Goal: Task Accomplishment & Management: Manage account settings

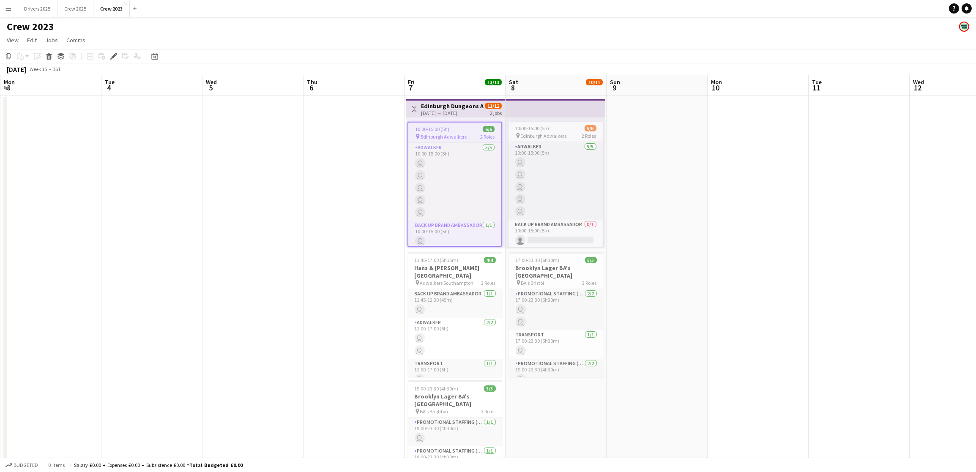
scroll to position [0, 290]
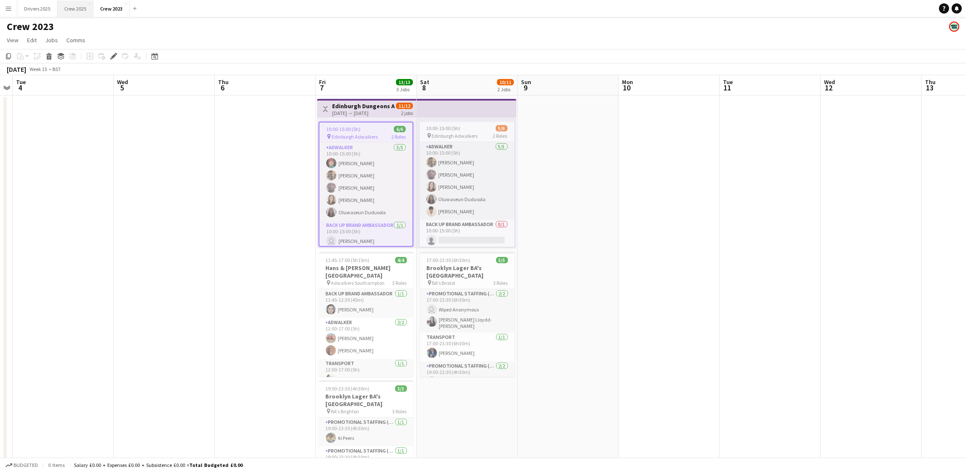
click at [83, 14] on button "Crew 2025 Close" at bounding box center [75, 8] width 36 height 16
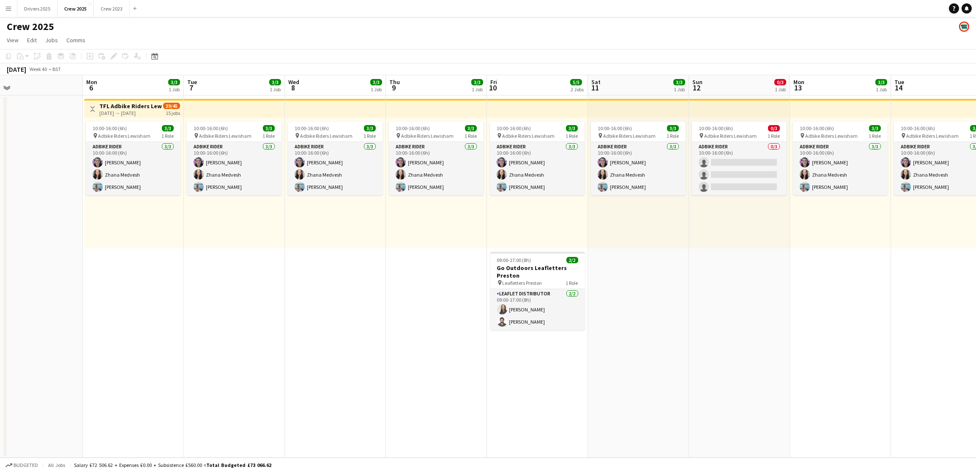
scroll to position [0, 363]
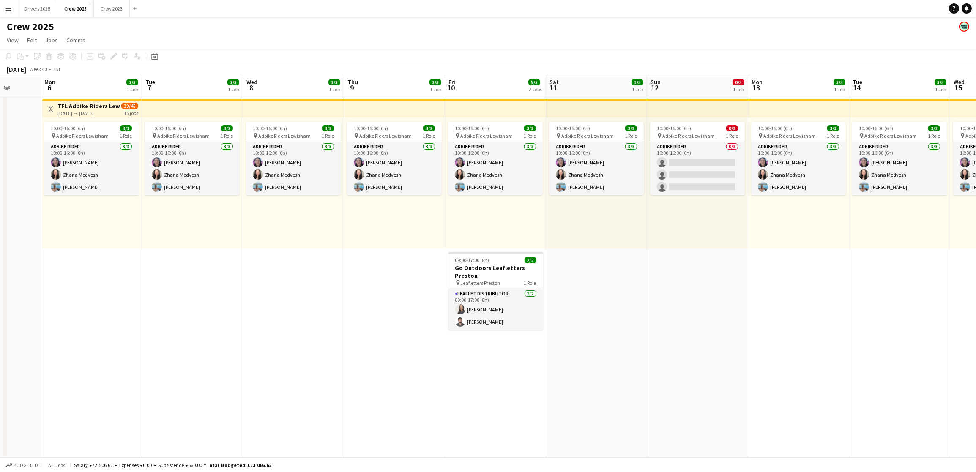
drag, startPoint x: 779, startPoint y: 254, endPoint x: 11, endPoint y: 246, distance: 767.4
click at [11, 246] on app-calendar-viewport "Thu 2 Fri 3 Sat 4 2/2 1 Job Sun 5 Mon 6 3/3 1 Job Tue 7 3/3 1 Job Wed 8 3/3 1 J…" at bounding box center [488, 266] width 976 height 382
click at [502, 308] on app-card-role "Leaflet Distributor [DATE] 09:00-17:00 (8h) [PERSON_NAME] [PERSON_NAME]" at bounding box center [495, 309] width 95 height 41
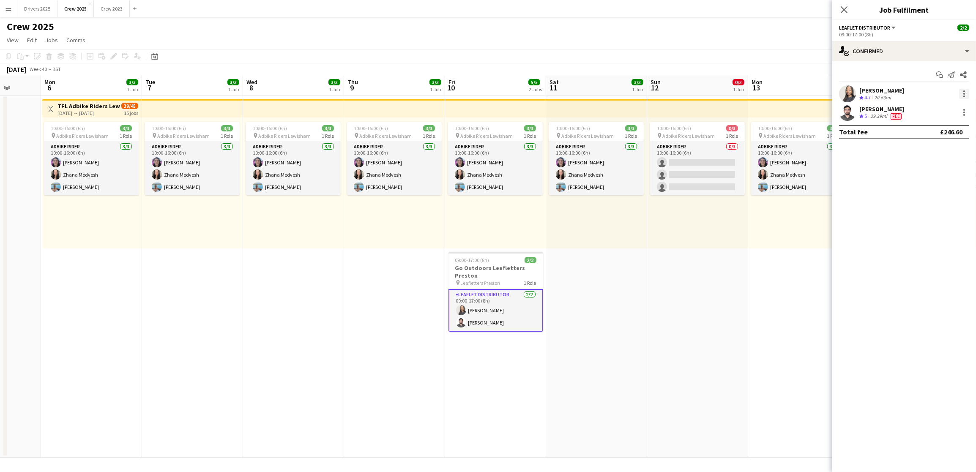
click at [963, 93] on div at bounding box center [964, 94] width 2 height 2
click at [933, 188] on span "Remove" at bounding box center [922, 190] width 25 height 7
click at [757, 268] on app-date-cell "10:00-16:00 (6h) 3/3 pin Adbike Riders Lewisham 1 Role Adbike Rider [DATE] 10:0…" at bounding box center [798, 277] width 101 height 362
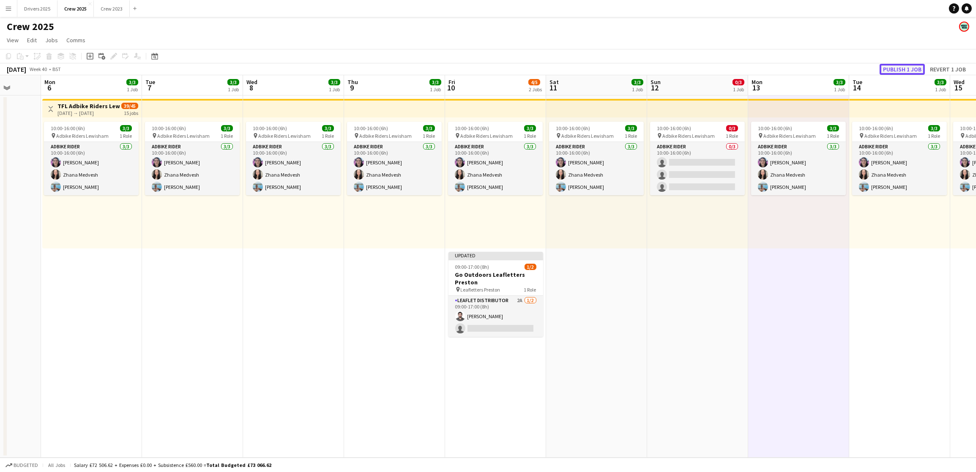
click at [896, 65] on button "Publish 1 job" at bounding box center [901, 69] width 45 height 11
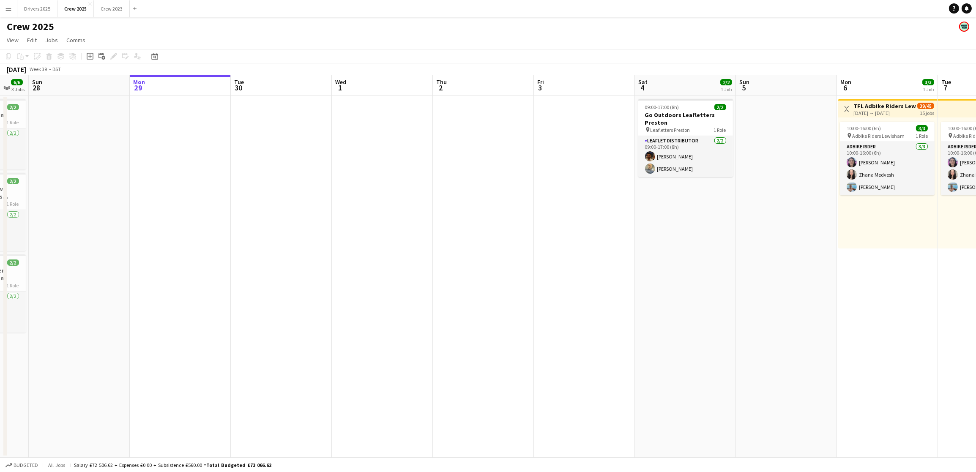
drag, startPoint x: 173, startPoint y: 306, endPoint x: 864, endPoint y: 272, distance: 692.2
click at [971, 238] on app-calendar-viewport "Thu 25 Fri 26 Sat 27 6/6 3 Jobs Sun 28 Mon 29 Tue 30 Wed 1 Thu 2 Fri 3 Sat 4 2/…" at bounding box center [488, 266] width 976 height 382
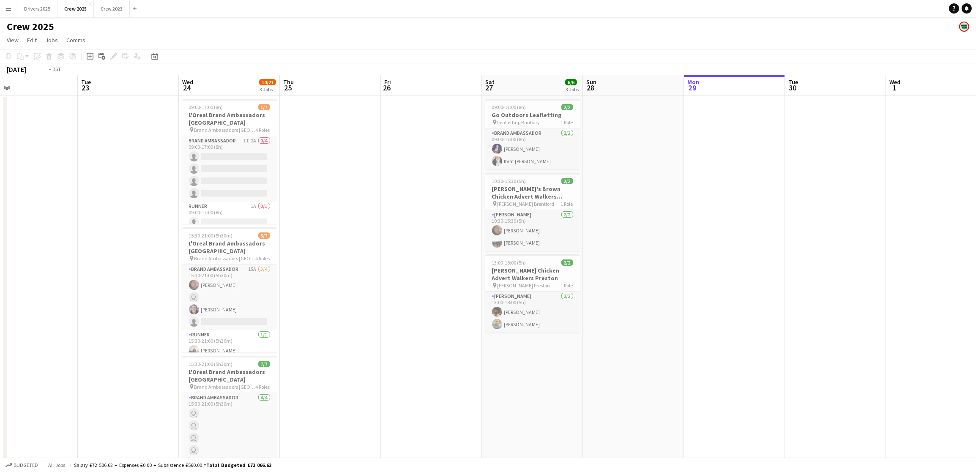
scroll to position [0, 226]
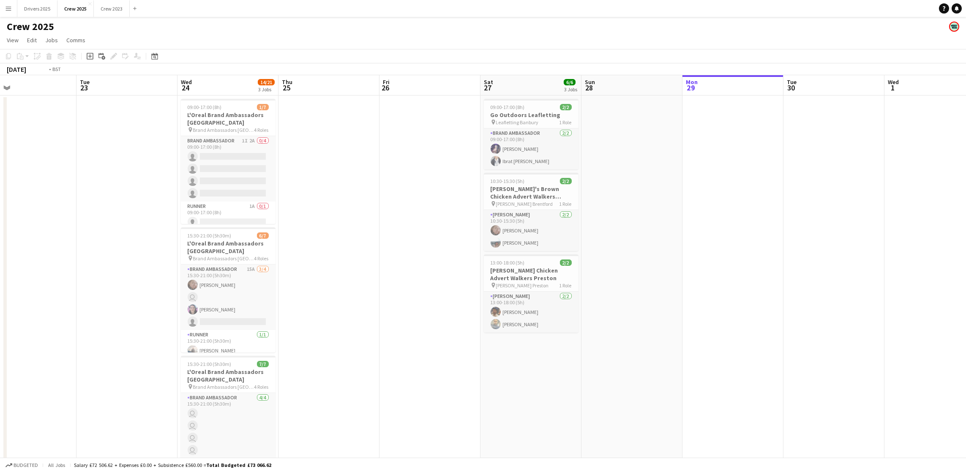
drag, startPoint x: 349, startPoint y: 339, endPoint x: 856, endPoint y: 281, distance: 510.3
click at [856, 281] on app-calendar-viewport "Sat 20 Sun 21 Mon 22 Tue 23 Wed 24 14/21 3 Jobs Thu 25 Fri 26 Sat 27 6/6 3 Jobs…" at bounding box center [483, 286] width 966 height 423
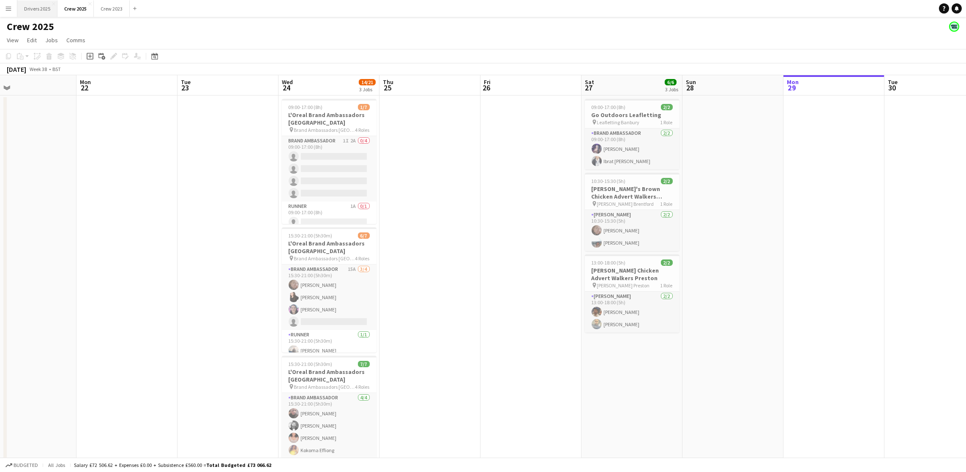
click at [40, 11] on button "Drivers 2025 Close" at bounding box center [37, 8] width 40 height 16
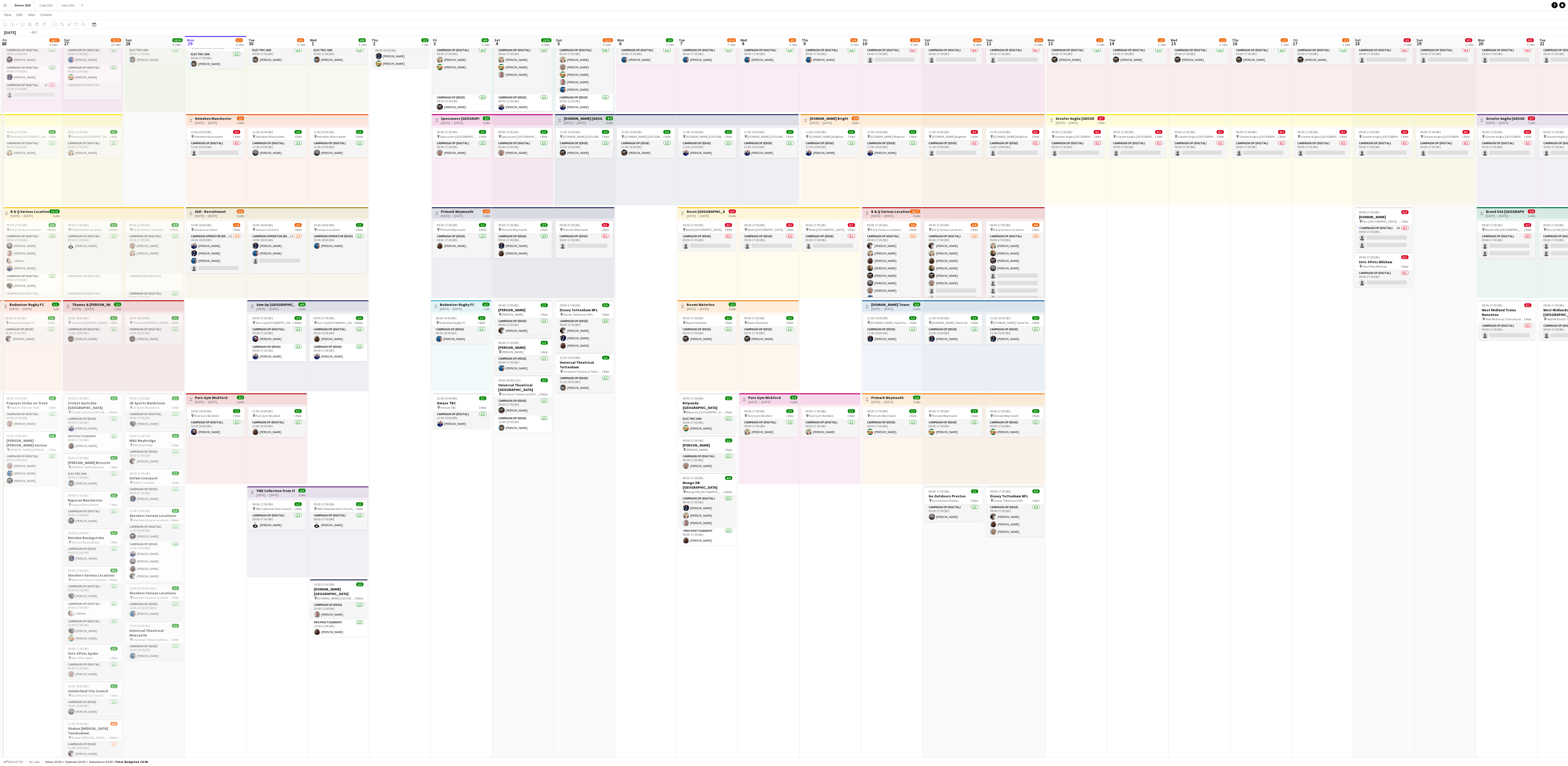
scroll to position [0, 33]
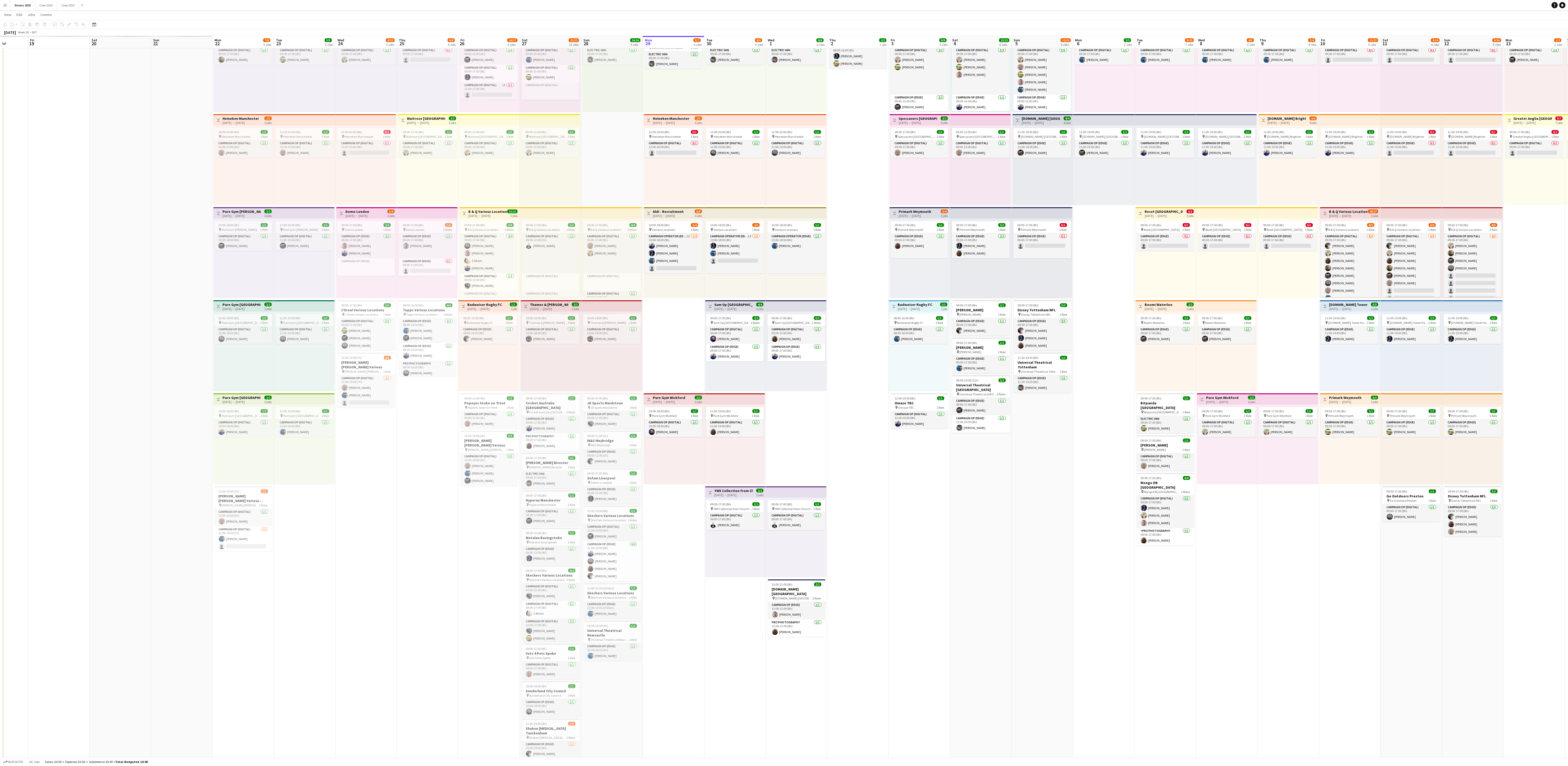
drag, startPoint x: 670, startPoint y: 511, endPoint x: 1005, endPoint y: 518, distance: 335.1
click at [593, 287] on app-calendar-viewport "Thu 18 Fri 19 Sat 20 Sun 21 Mon 22 7/8 6 Jobs Tue 23 5/5 5 Jobs Wed 24 8/10 5 J…" at bounding box center [784, 413] width 1568 height 863
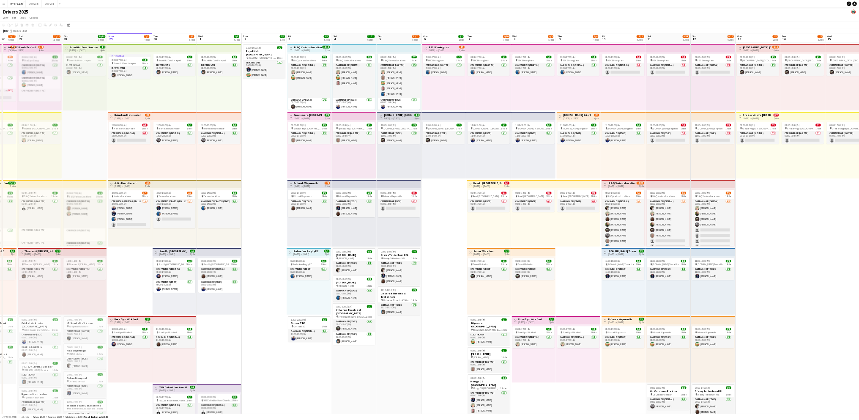
scroll to position [0, 264]
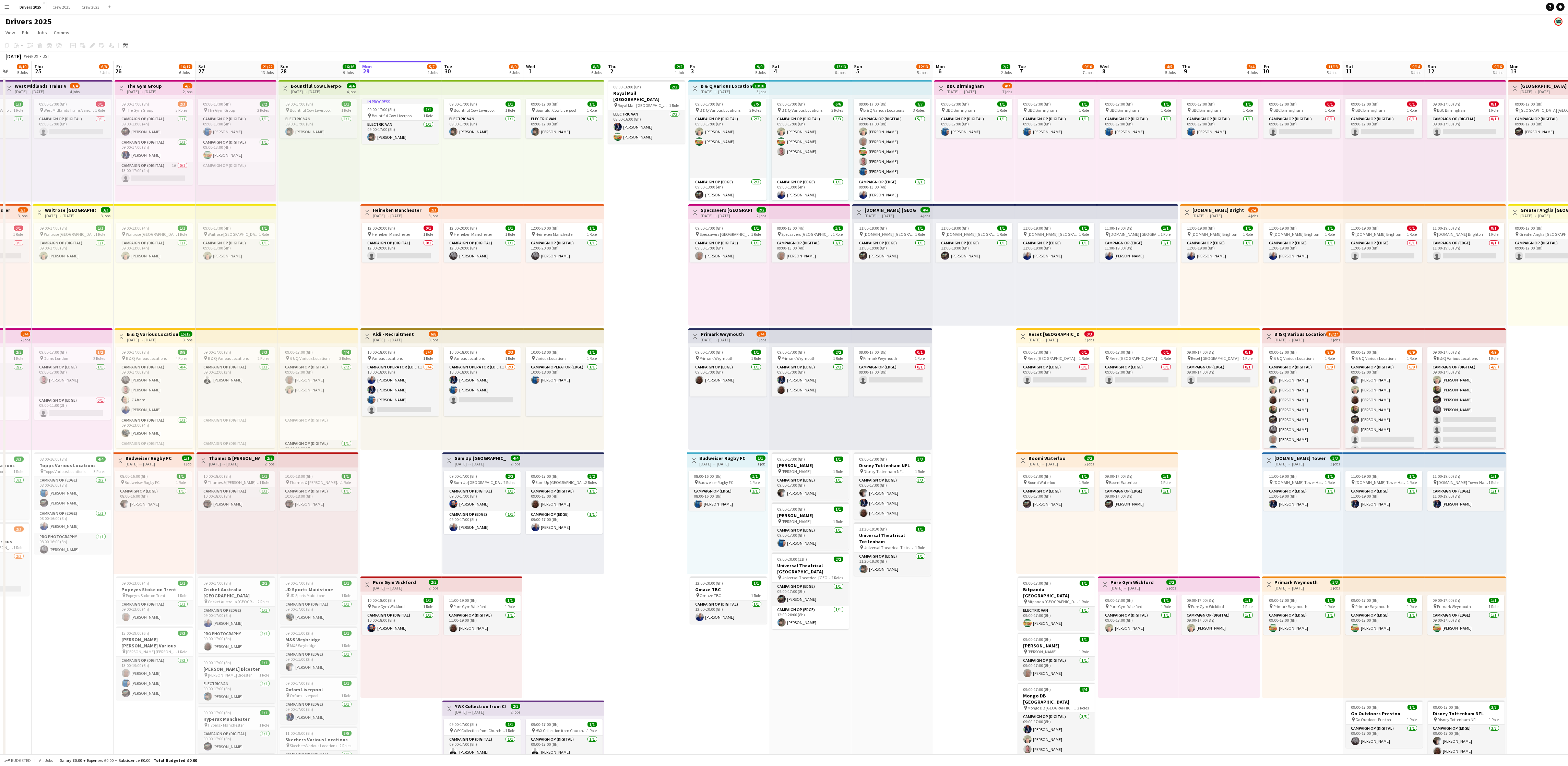
drag, startPoint x: 1070, startPoint y: 293, endPoint x: 830, endPoint y: 302, distance: 240.2
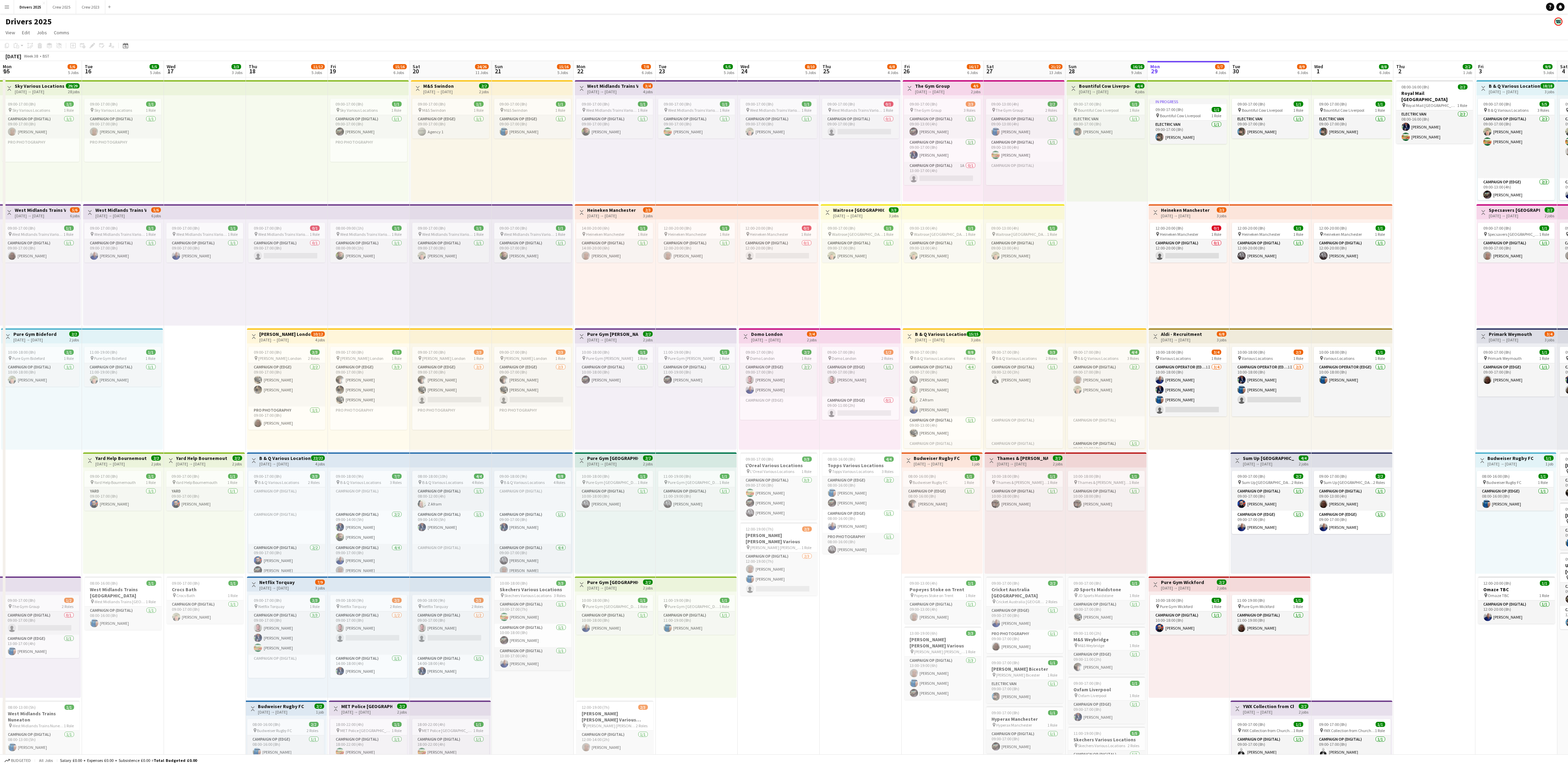
scroll to position [0, 140]
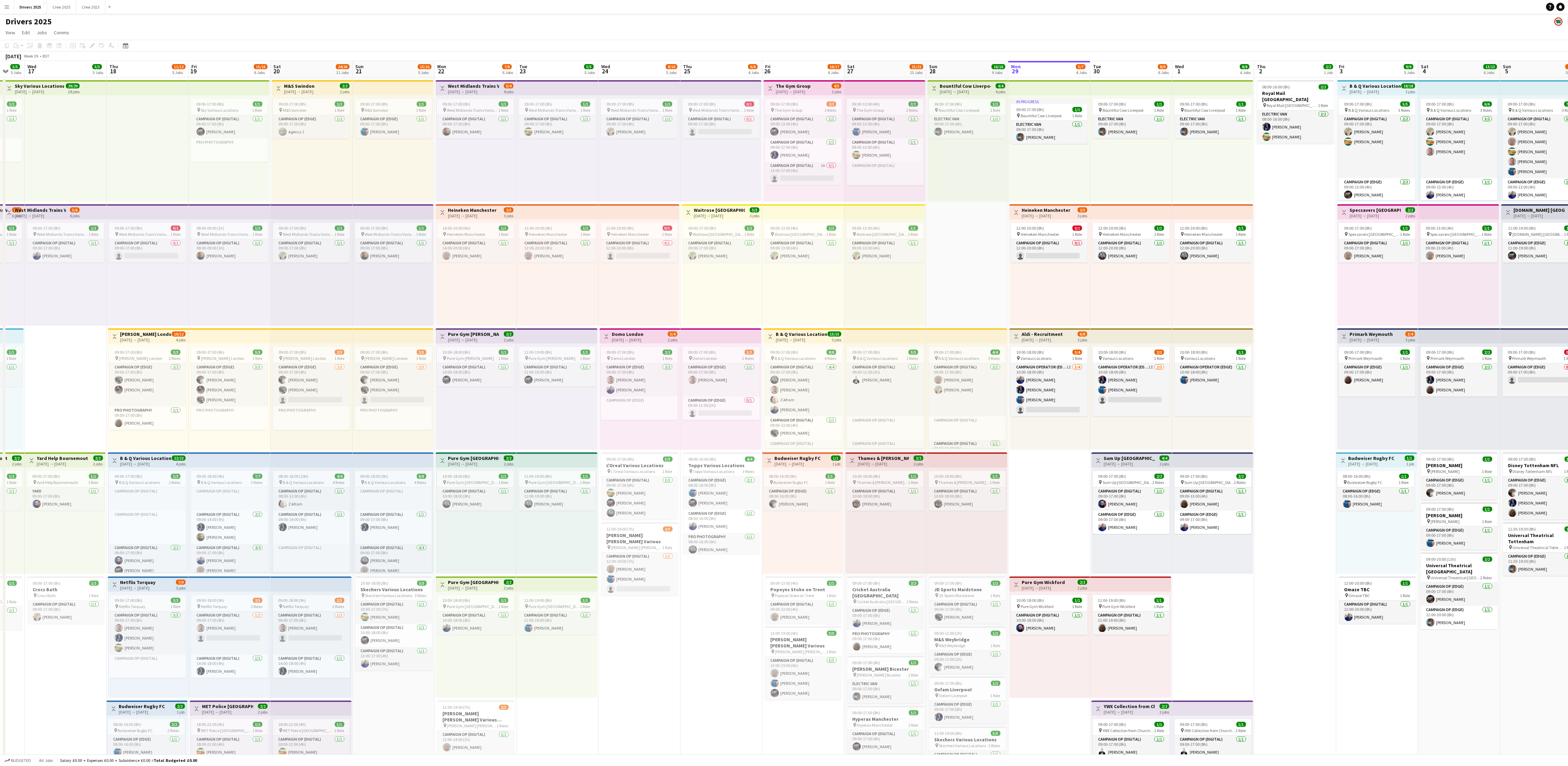
drag, startPoint x: 649, startPoint y: 397, endPoint x: 1298, endPoint y: 308, distance: 655.1
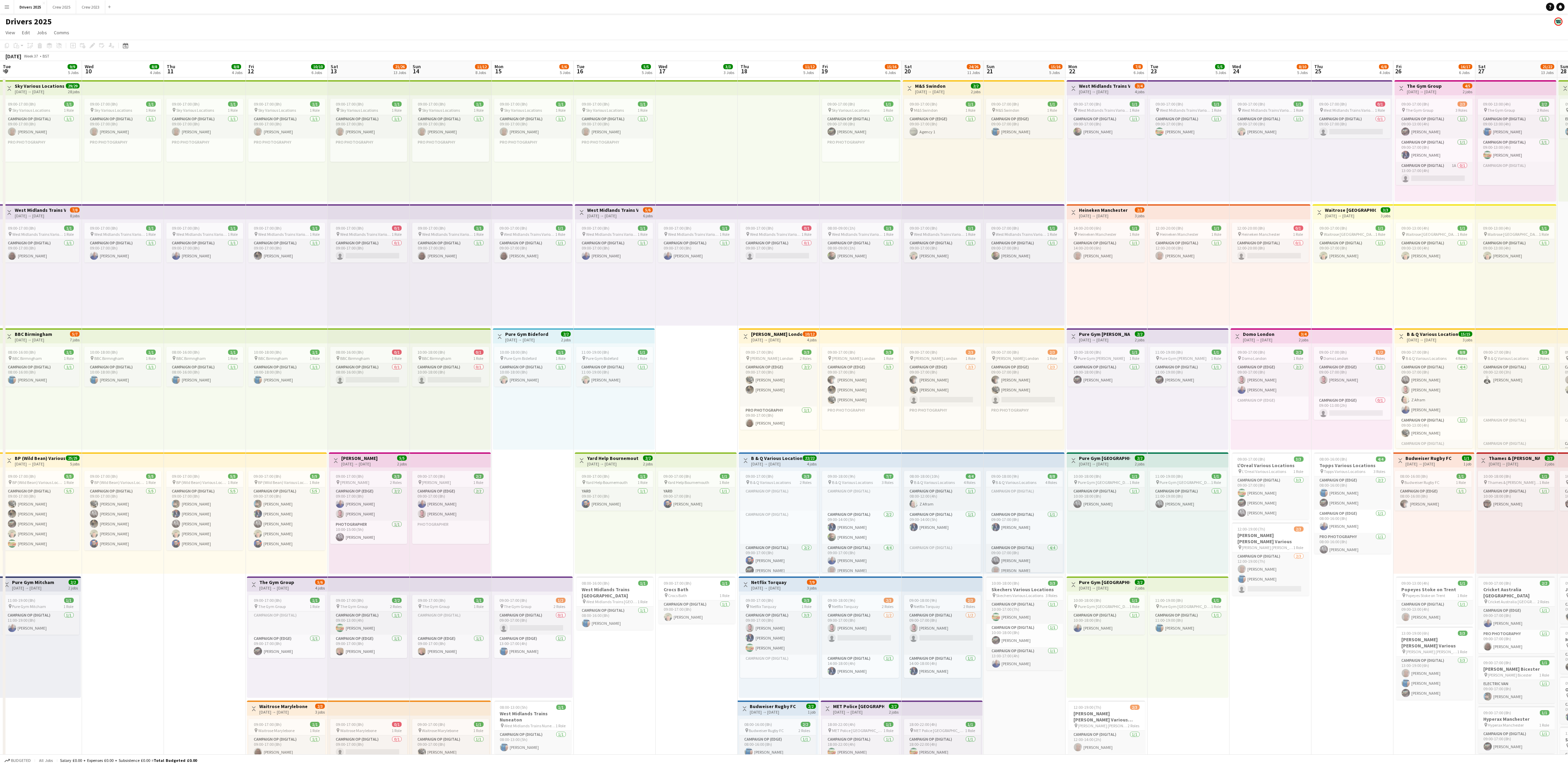
scroll to position [0, 165]
drag, startPoint x: 575, startPoint y: 390, endPoint x: 997, endPoint y: 344, distance: 424.5
click at [481, 338] on app-top-bar at bounding box center [450, 336] width 81 height 15
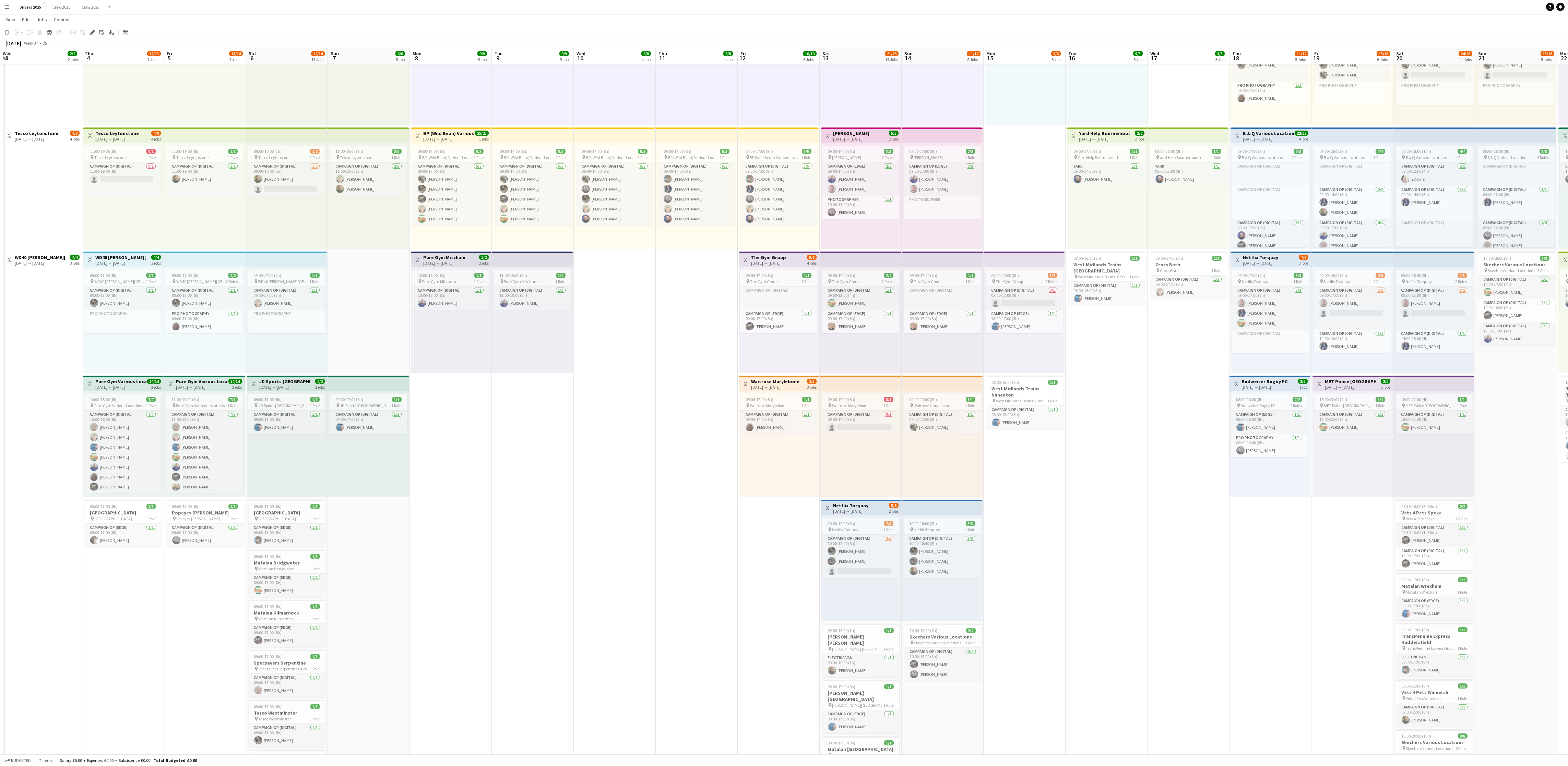
scroll to position [0, 164]
drag, startPoint x: 480, startPoint y: 553, endPoint x: 1416, endPoint y: 489, distance: 938.2
click at [791, 383] on app-calendar-viewport "Mon 1 3/3 3 Jobs Tue 2 2/2 2 Jobs Wed 3 2/2 2 Jobs Thu 4 12/13 7 Jobs Fri 5 13/…" at bounding box center [784, 648] width 1568 height 1891
click at [730, 383] on app-date-cell "09:00-17:00 (8h) 1/1 pin Sky Various Locations 1 Role Campaign Op (Digital) [DA…" at bounding box center [696, 673] width 82 height 1841
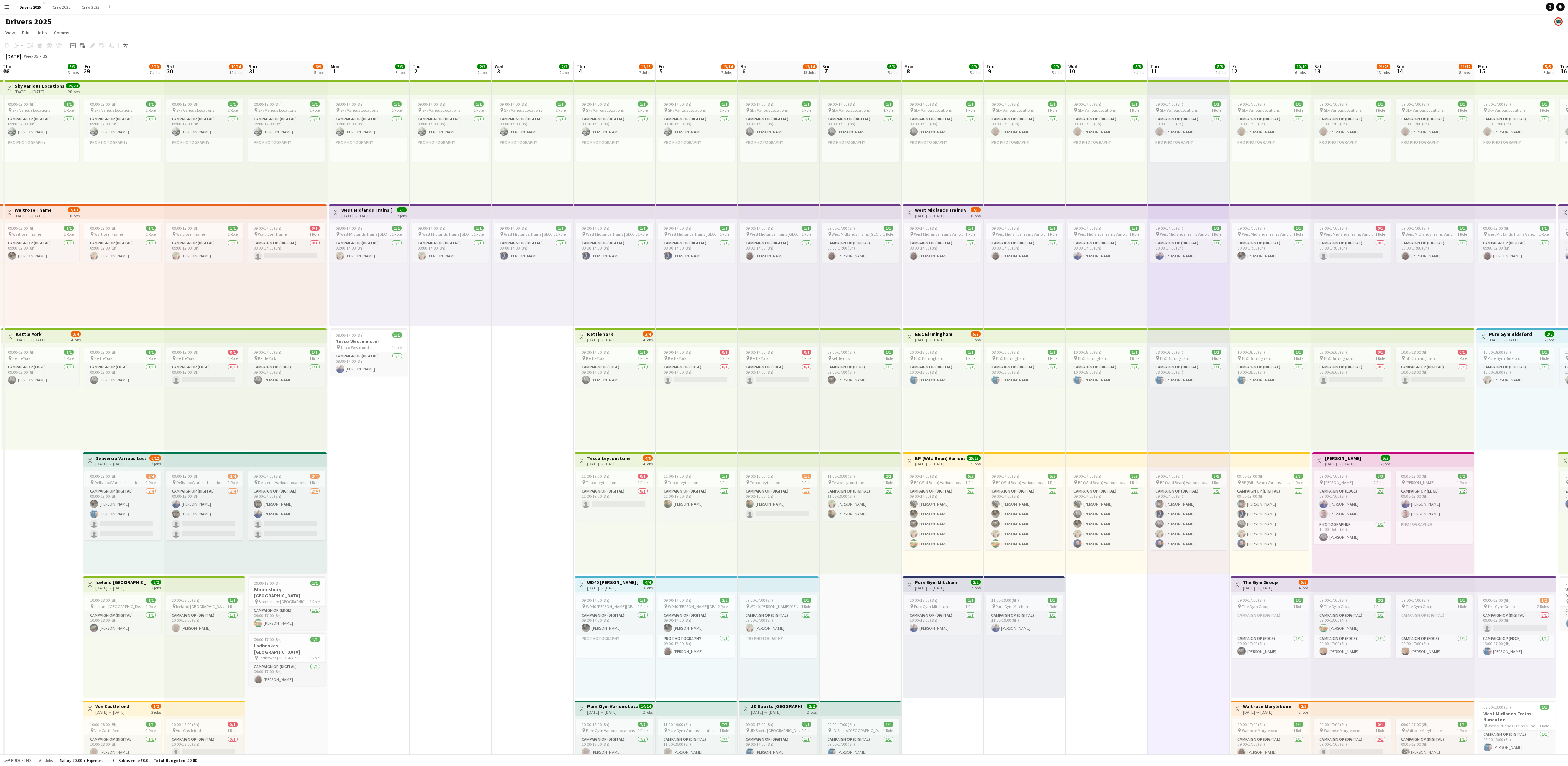
drag, startPoint x: 437, startPoint y: 421, endPoint x: 1449, endPoint y: 355, distance: 1014.1
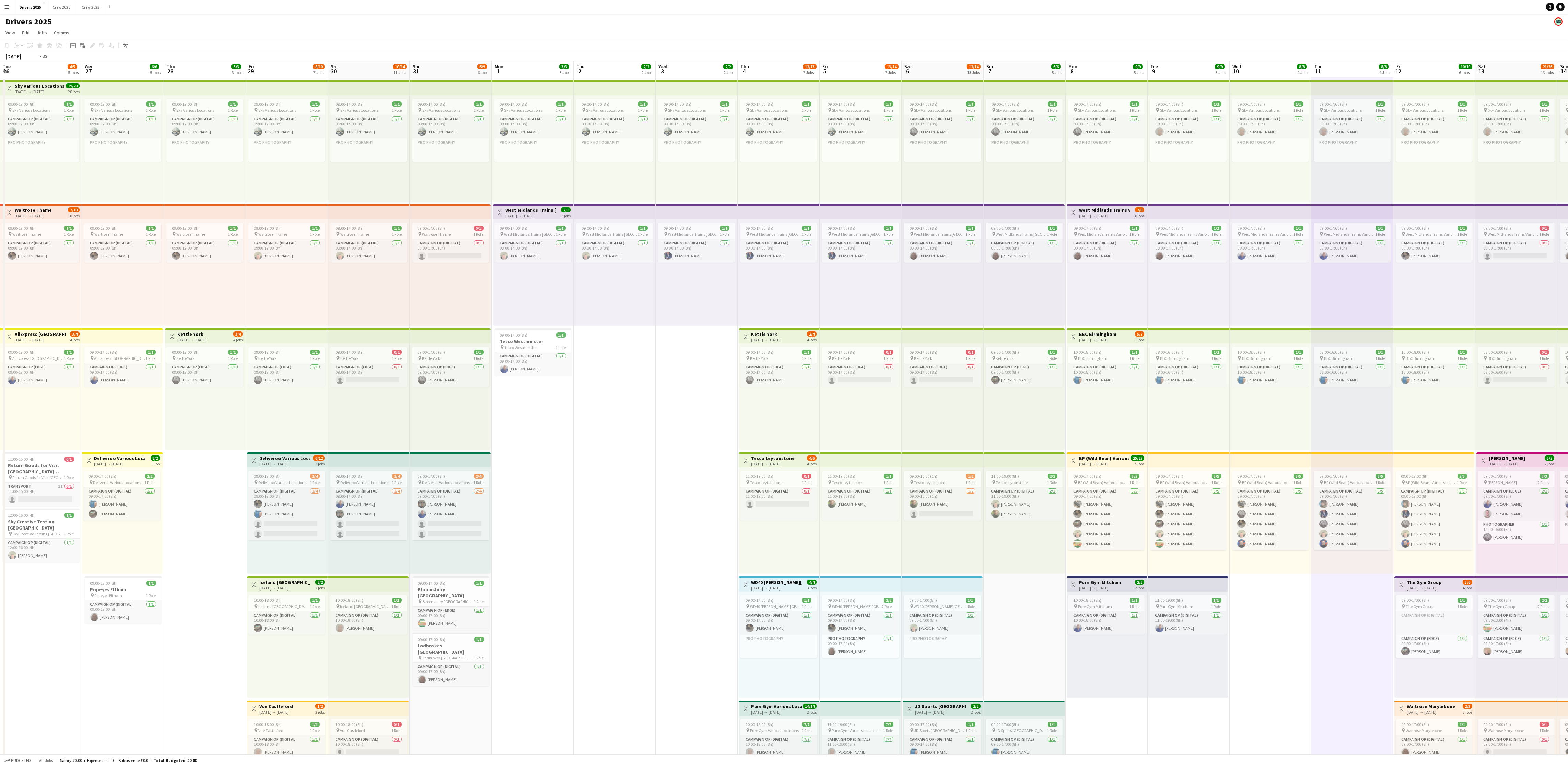
scroll to position [0, 208]
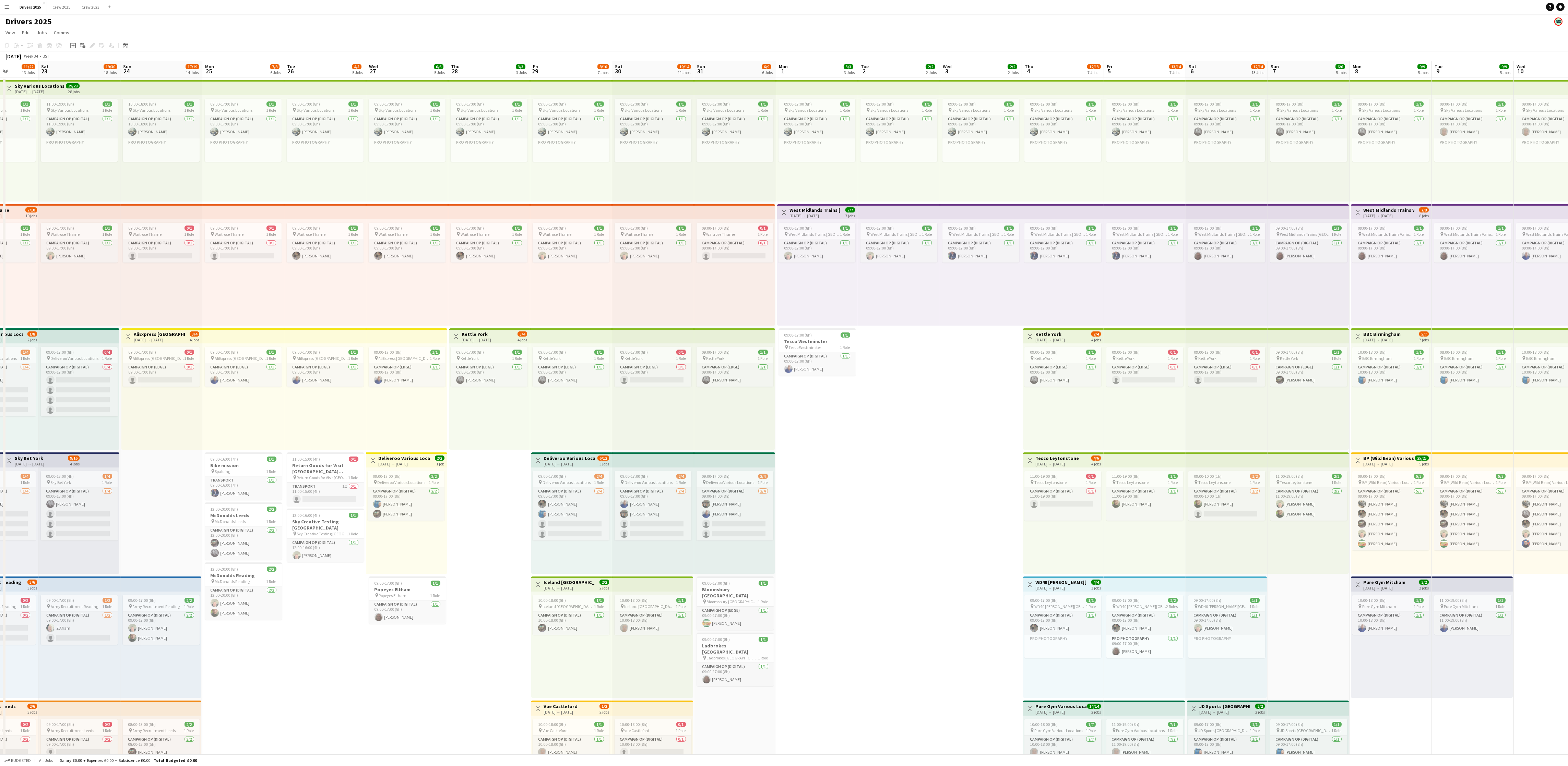
drag, startPoint x: 488, startPoint y: 437, endPoint x: 937, endPoint y: 415, distance: 449.5
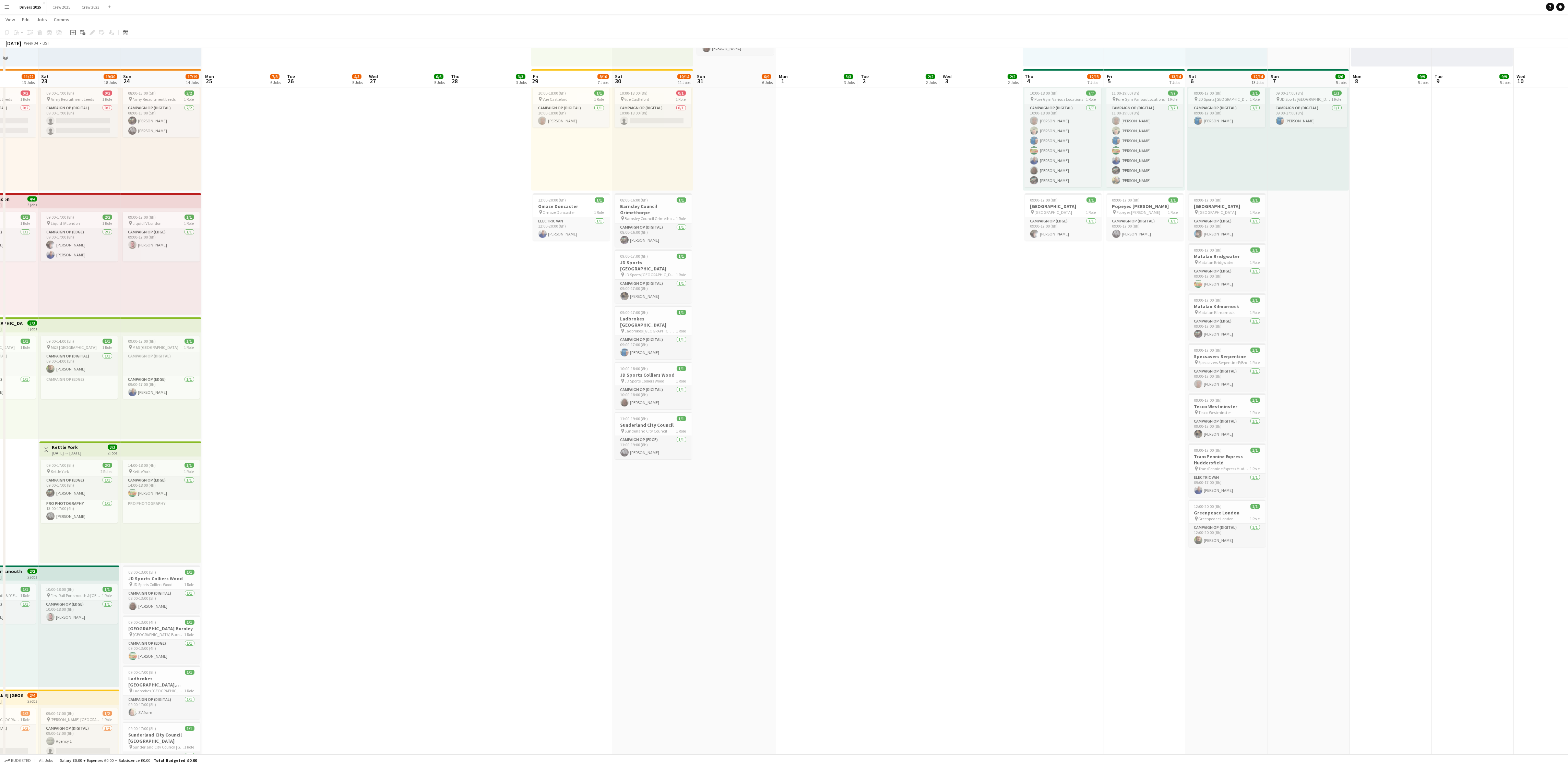
scroll to position [720, 0]
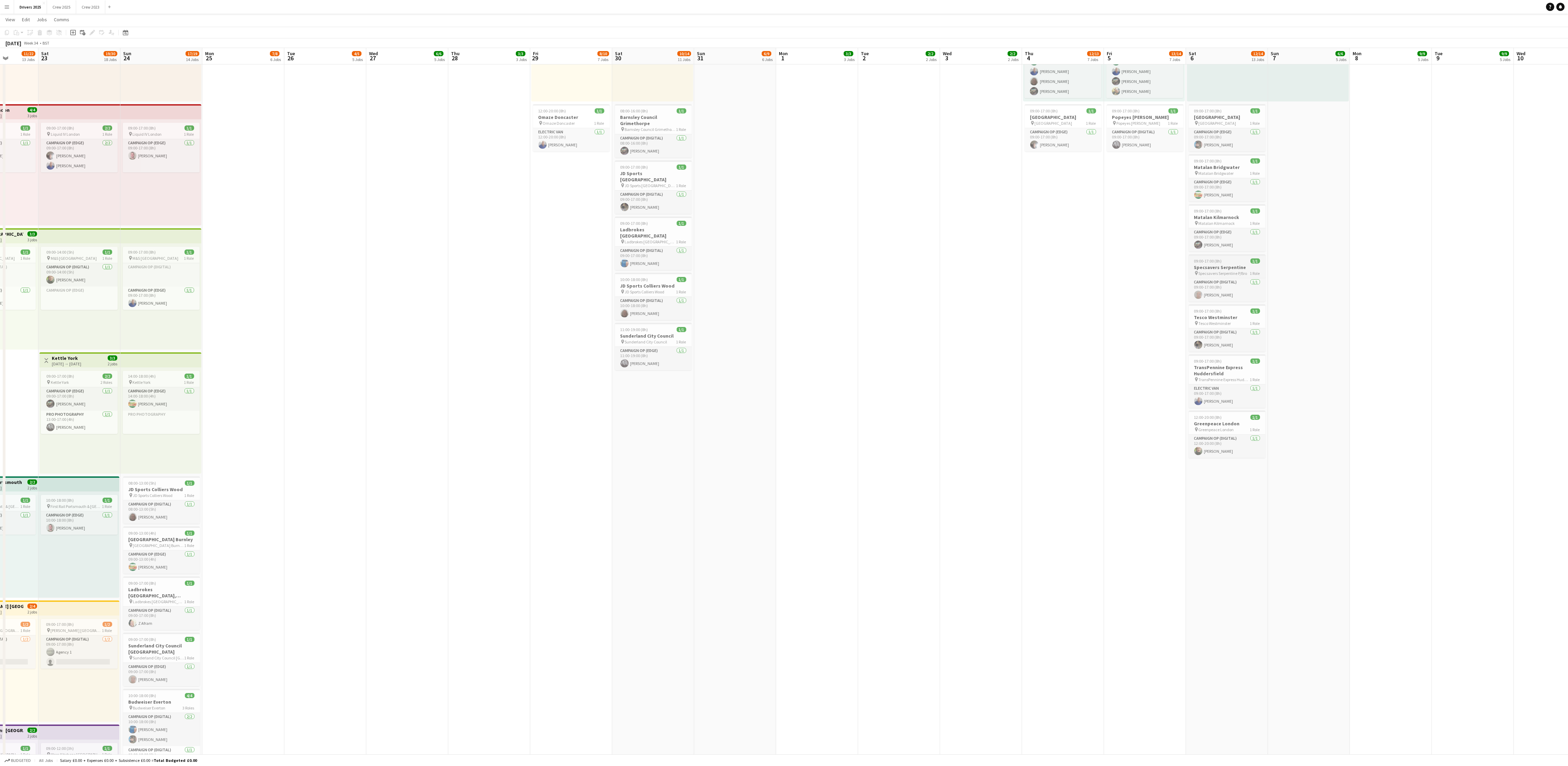
click at [791, 270] on h3 "Specsavers Serpentine" at bounding box center [1227, 268] width 77 height 6
click at [90, 32] on icon "Edit" at bounding box center [92, 32] width 6 height 6
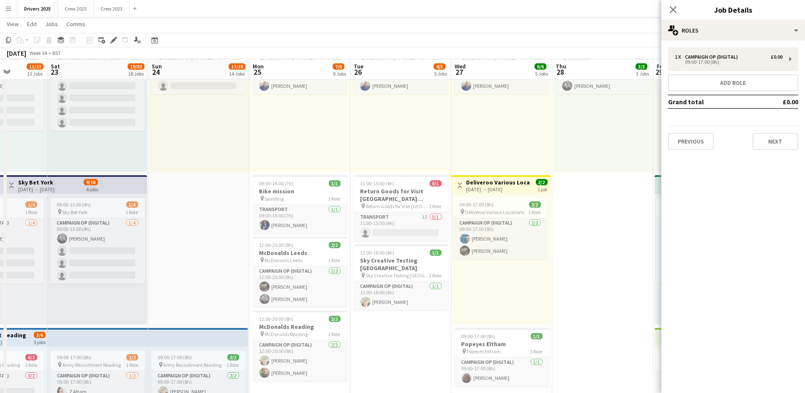
scroll to position [0, 256]
click at [768, 133] on button "Next" at bounding box center [776, 141] width 46 height 17
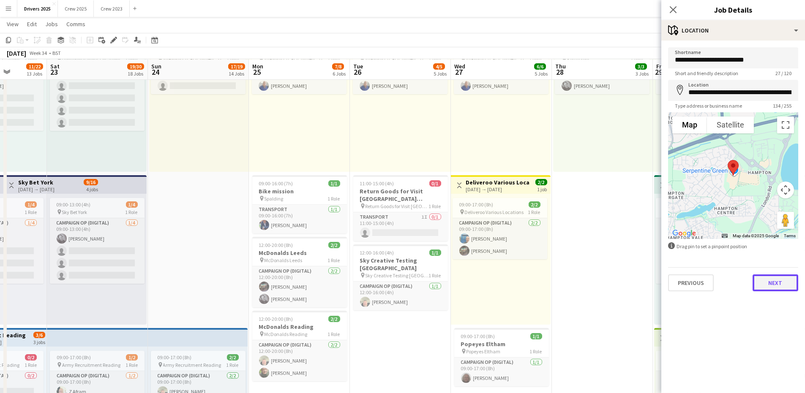
click at [766, 276] on button "Next" at bounding box center [776, 283] width 46 height 17
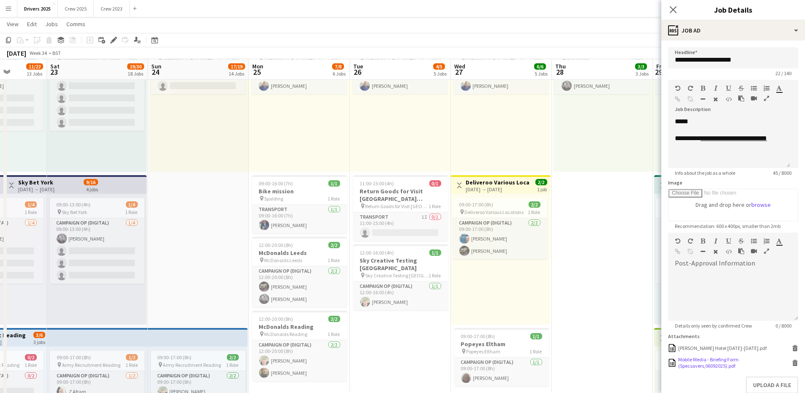
click at [714, 369] on div "Mobile Media - Briefing Form (Specsavers,06092025).pdf" at bounding box center [734, 363] width 112 height 13
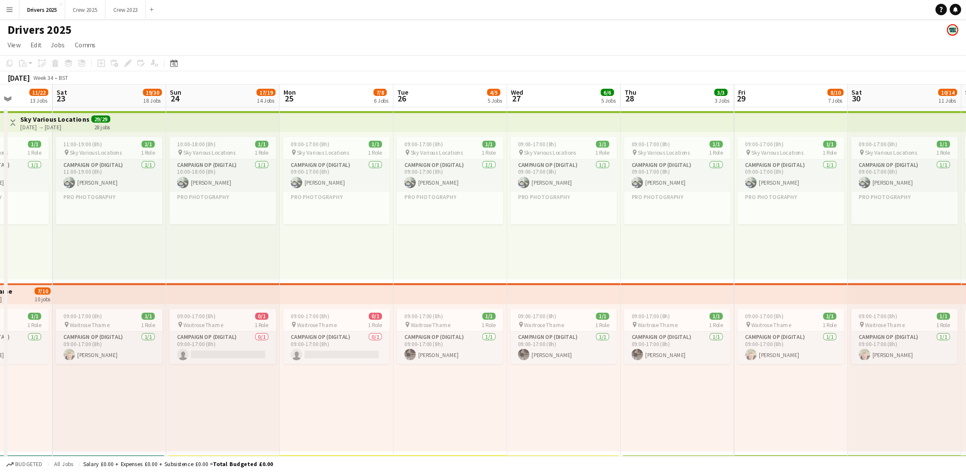
scroll to position [0, 256]
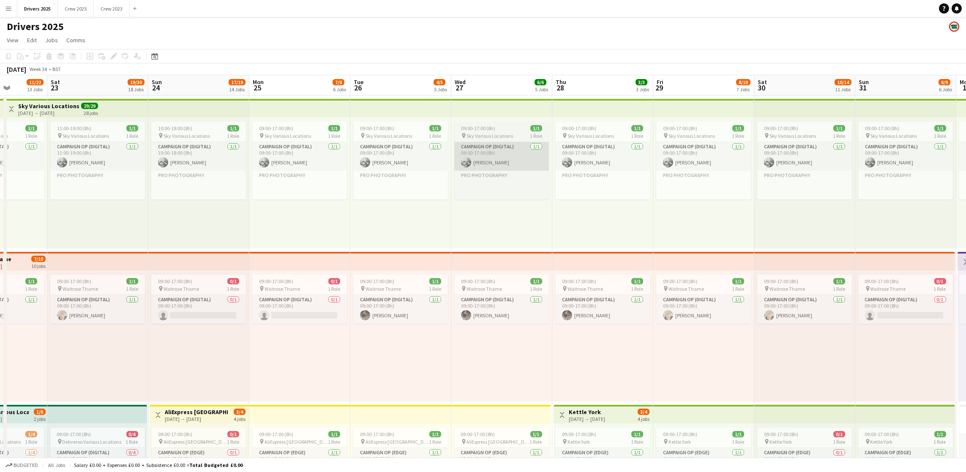
click at [517, 142] on app-card-role "Campaign Op (Digital) [DATE] 09:00-17:00 (8h) [PERSON_NAME]" at bounding box center [501, 156] width 95 height 29
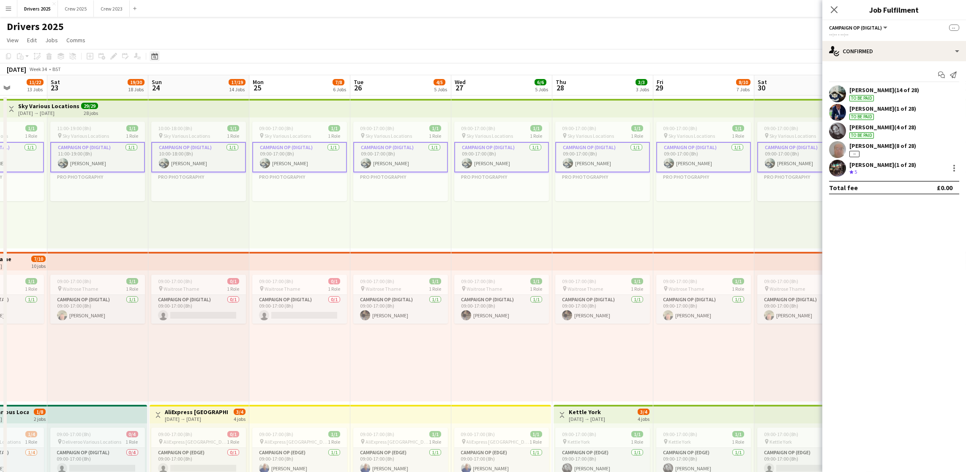
click at [155, 60] on div "Date picker" at bounding box center [155, 56] width 10 height 10
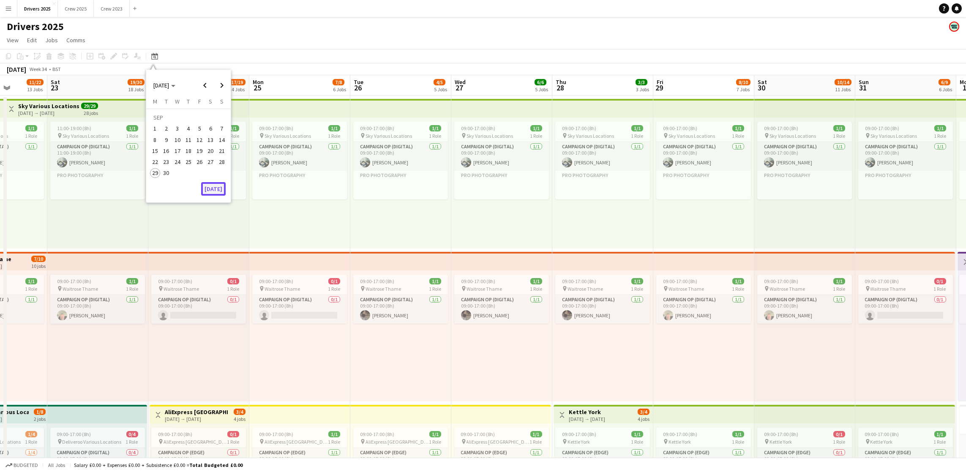
click at [213, 187] on button "[DATE]" at bounding box center [213, 189] width 25 height 14
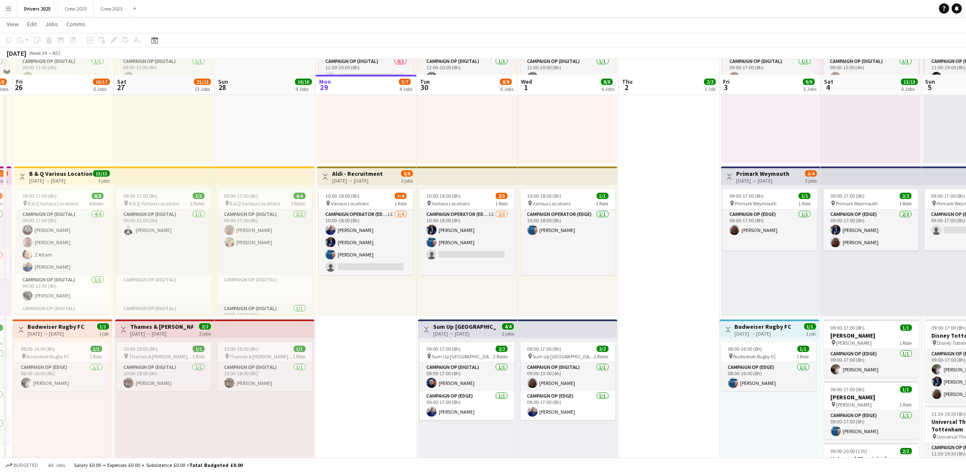
scroll to position [254, 0]
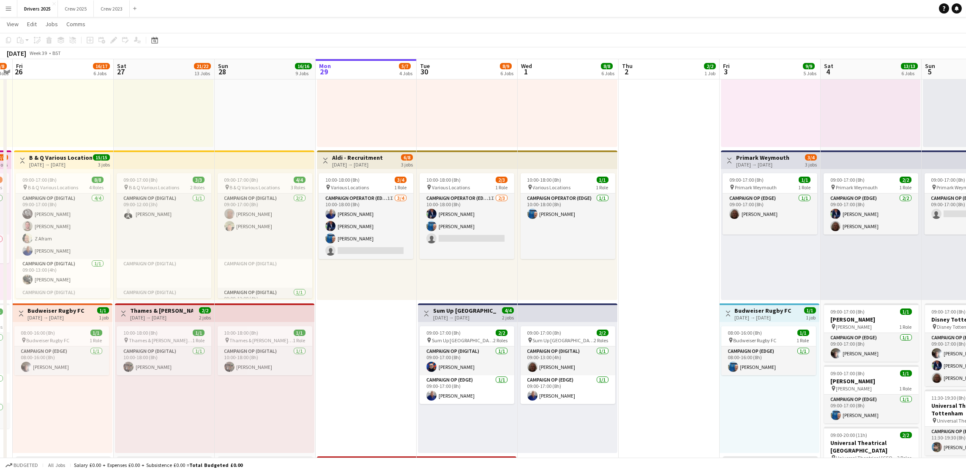
click at [347, 159] on h3 "Aldi - Recruitment" at bounding box center [357, 158] width 51 height 8
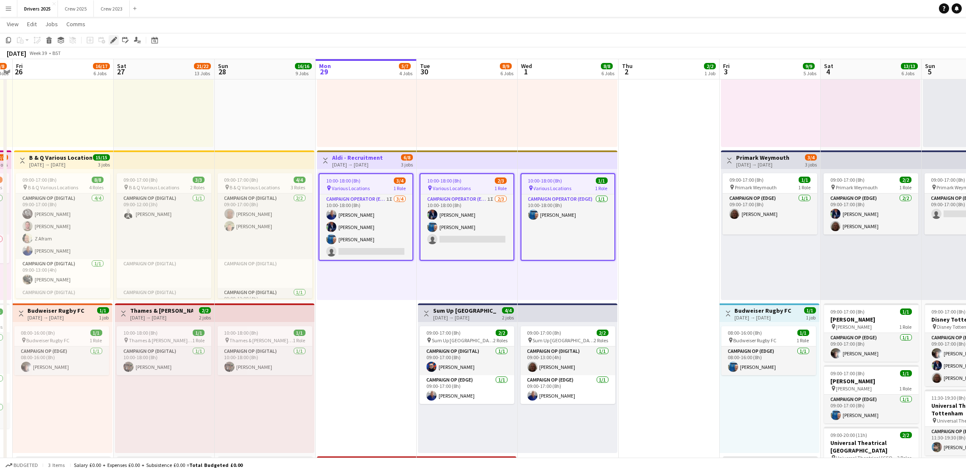
click at [115, 39] on icon "Edit" at bounding box center [113, 40] width 7 height 7
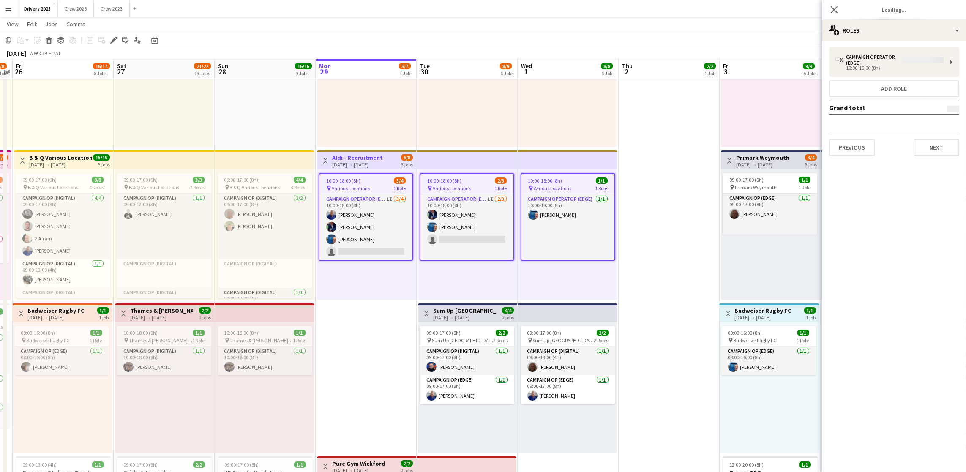
type input "**********"
click at [943, 140] on button "Next" at bounding box center [937, 141] width 46 height 17
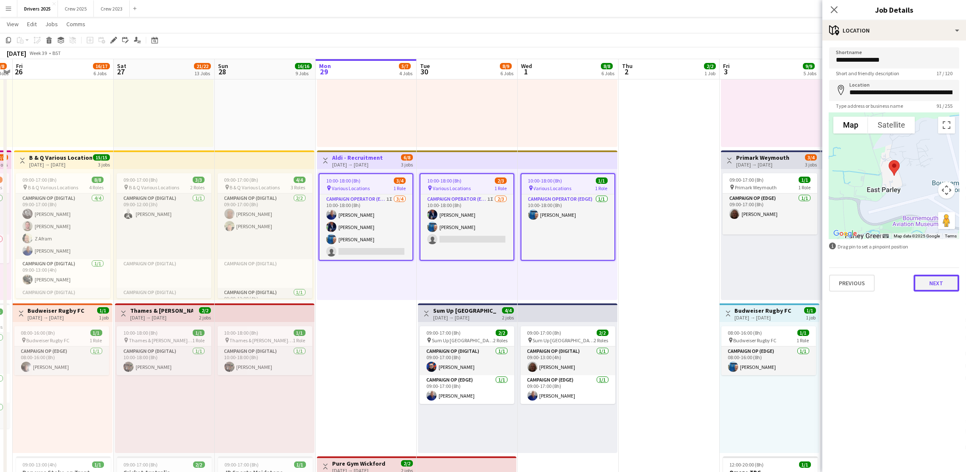
click at [922, 277] on button "Next" at bounding box center [937, 283] width 46 height 17
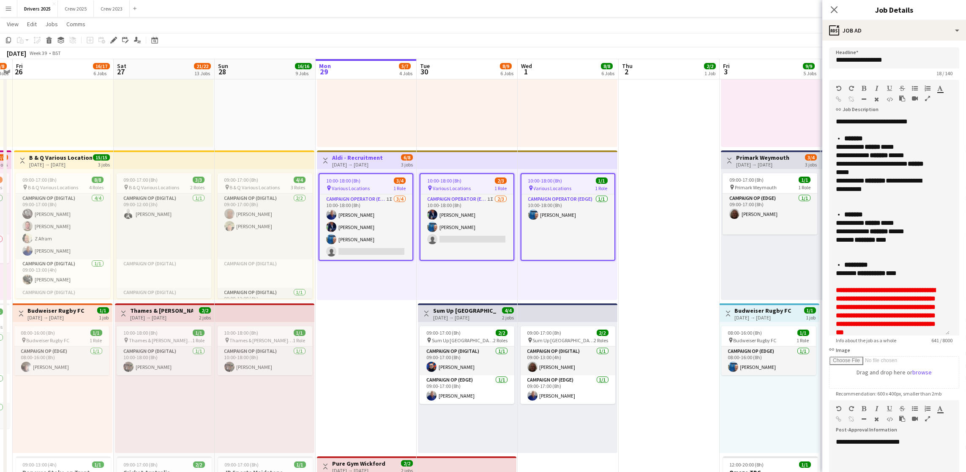
drag, startPoint x: 955, startPoint y: 164, endPoint x: 947, endPoint y: 331, distance: 167.5
click at [947, 331] on div "**********" at bounding box center [889, 226] width 120 height 218
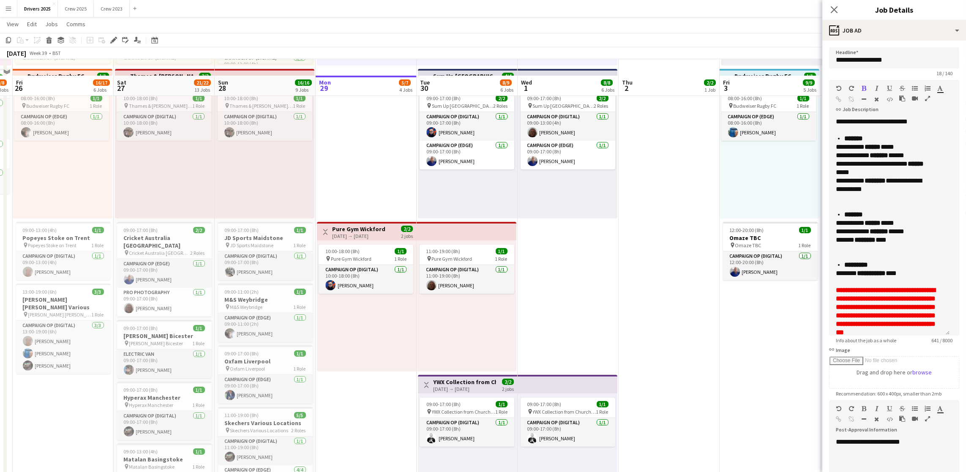
scroll to position [507, 0]
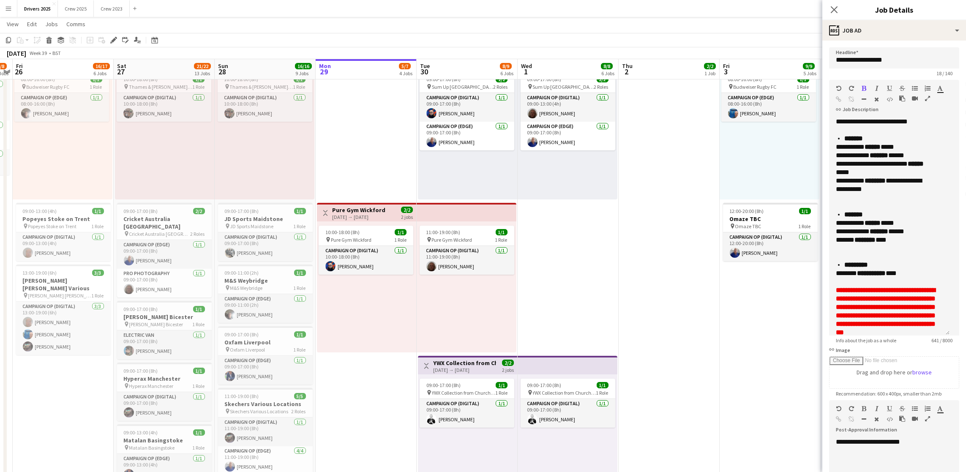
click at [367, 219] on div "[DATE] → [DATE]" at bounding box center [358, 217] width 53 height 6
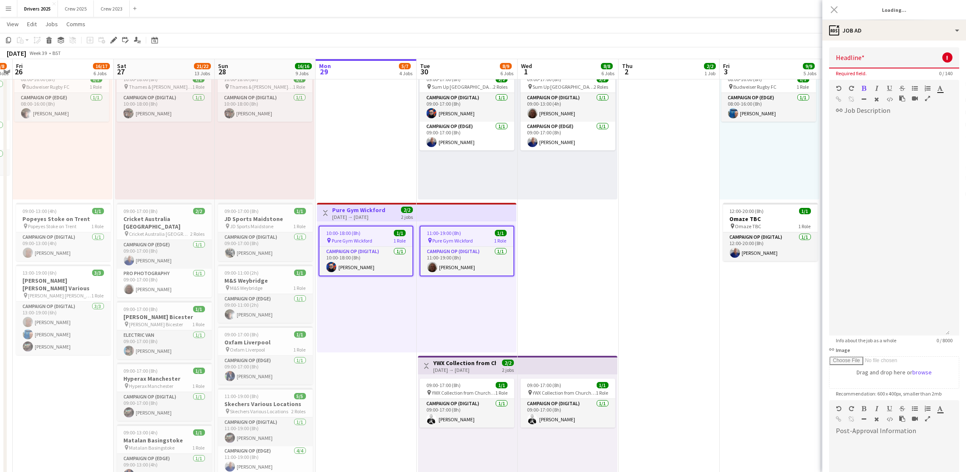
type input "**********"
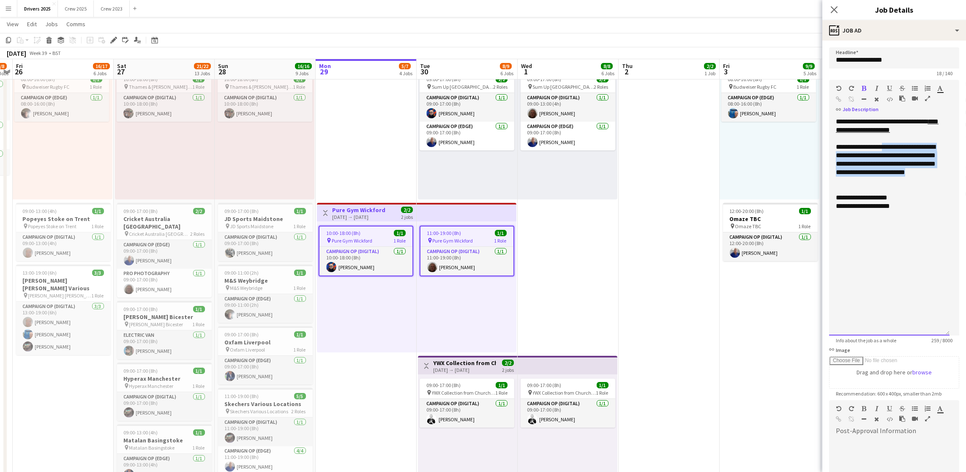
drag, startPoint x: 887, startPoint y: 189, endPoint x: 884, endPoint y: 156, distance: 33.2
click at [884, 156] on div "**********" at bounding box center [889, 164] width 107 height 42
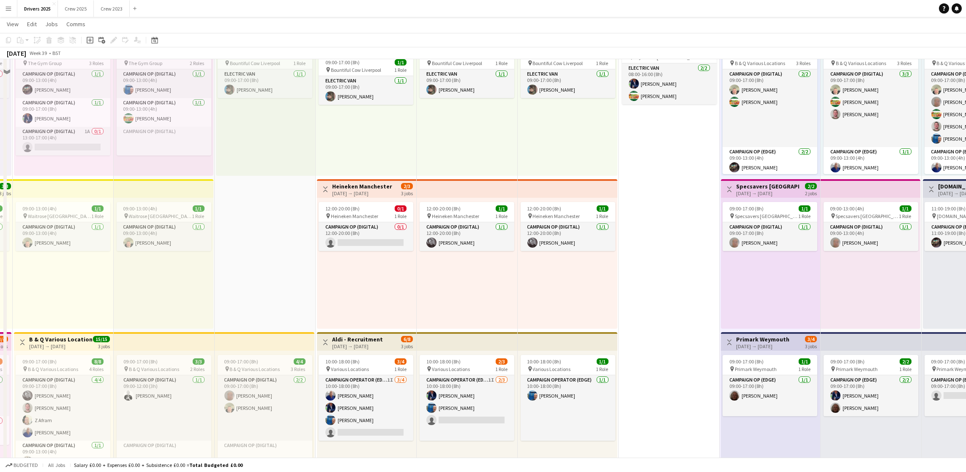
scroll to position [0, 0]
